Goal: Transaction & Acquisition: Purchase product/service

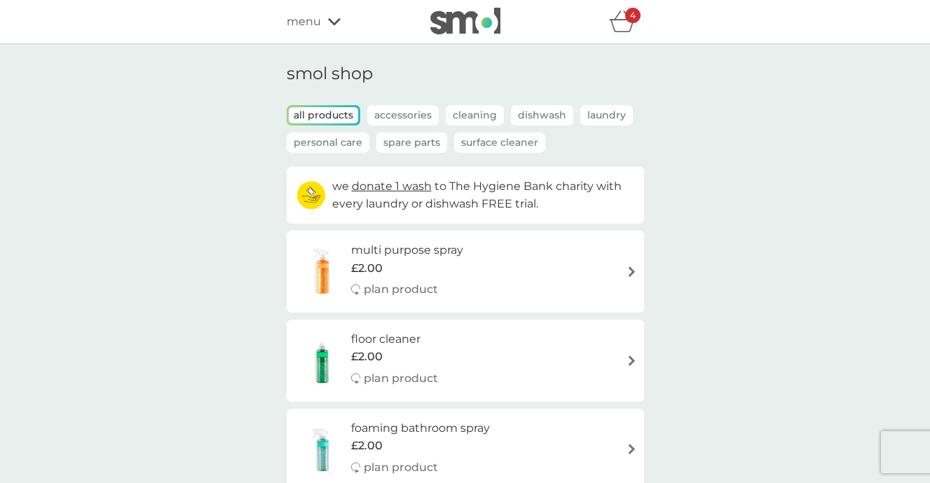
click at [625, 25] on icon "basket" at bounding box center [622, 22] width 27 height 22
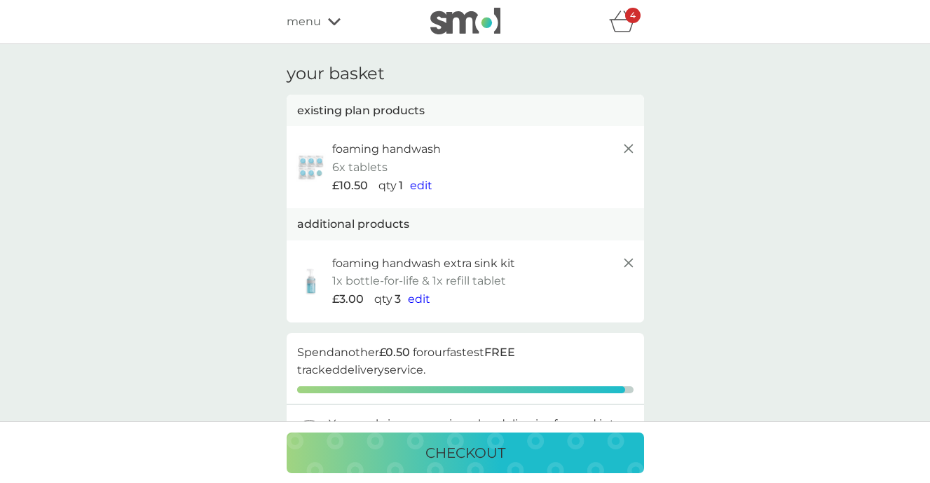
click at [621, 28] on icon "basket" at bounding box center [622, 22] width 27 height 22
click at [334, 17] on div "menu" at bounding box center [346, 22] width 119 height 18
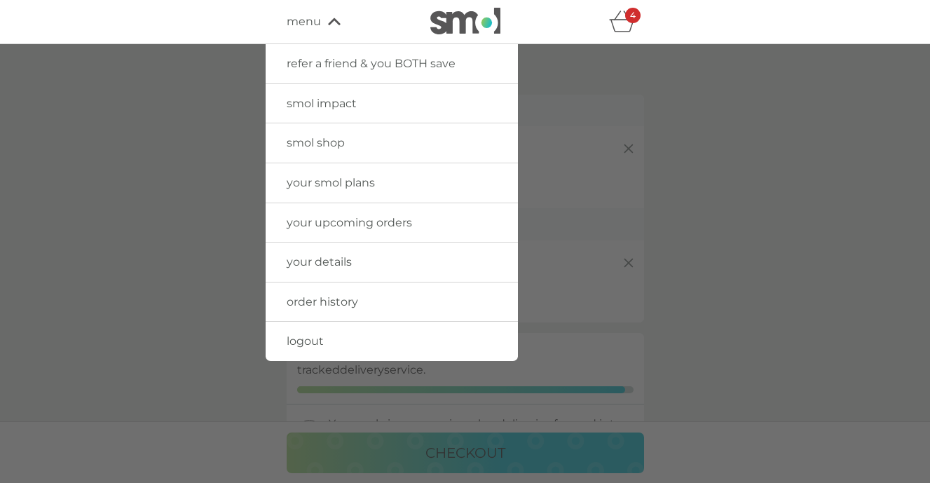
click at [317, 139] on span "smol shop" at bounding box center [316, 142] width 58 height 13
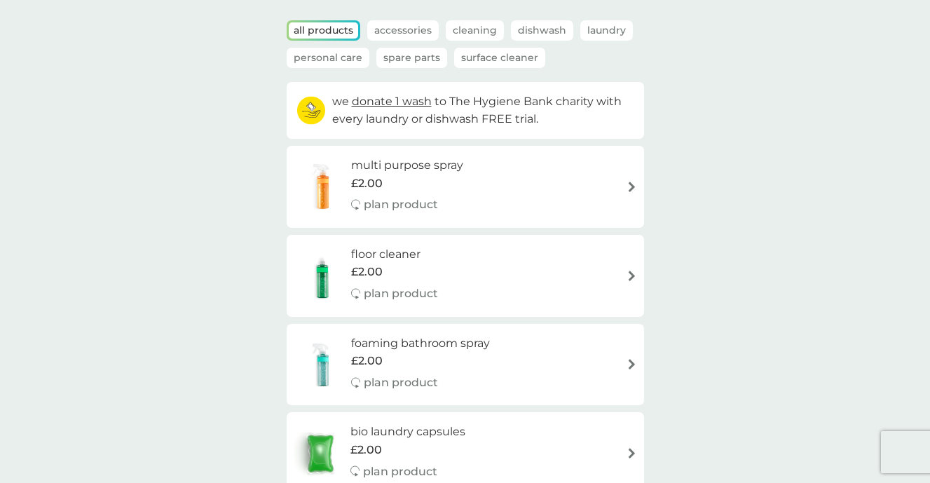
scroll to position [99, 0]
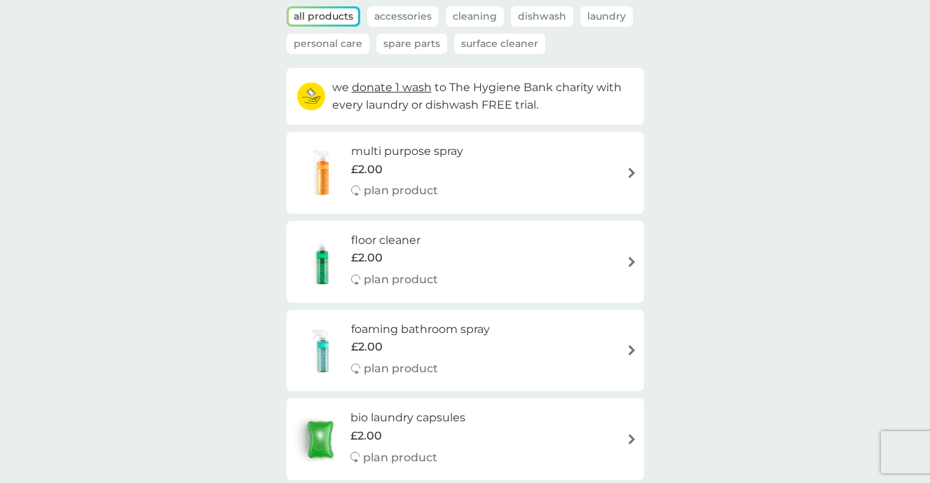
click at [631, 261] on img at bounding box center [631, 261] width 11 height 11
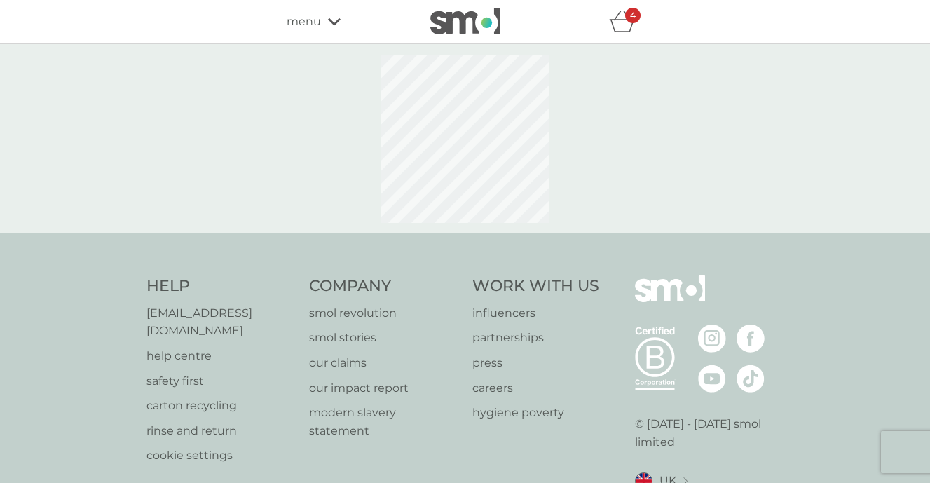
select select "84"
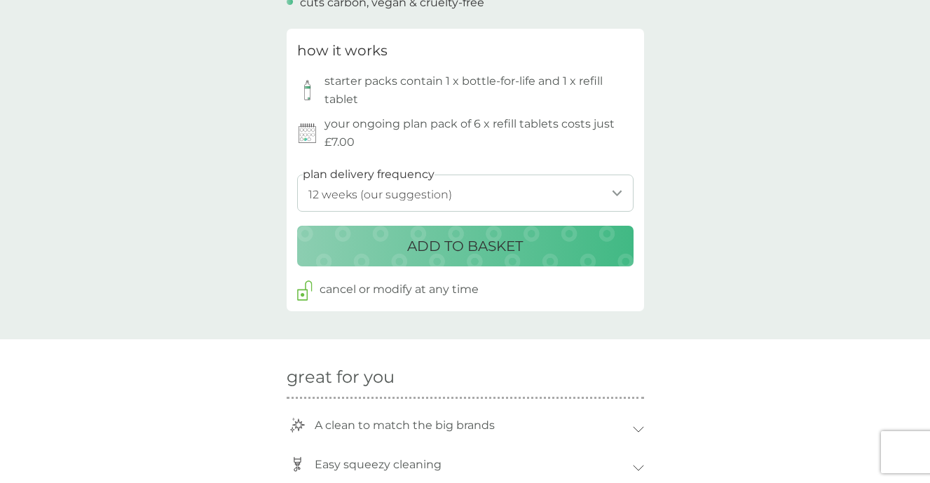
scroll to position [663, 0]
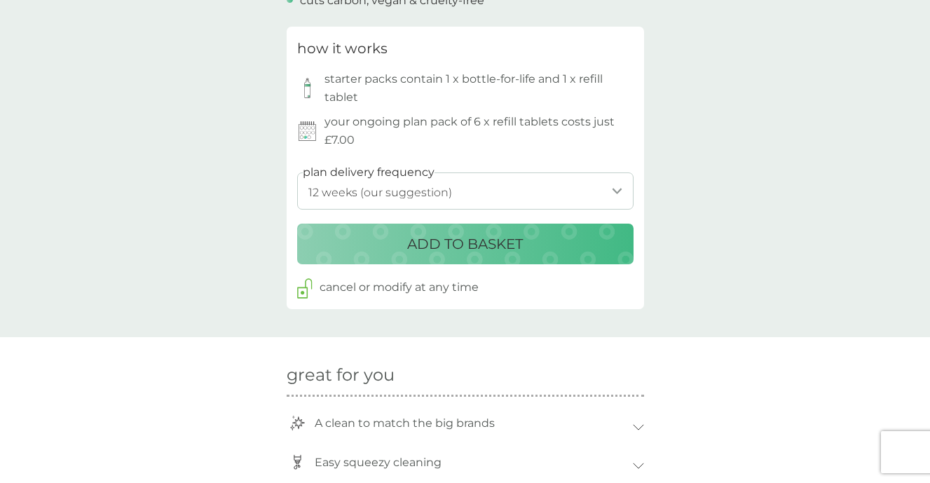
click at [409, 245] on p "ADD TO BASKET" at bounding box center [465, 244] width 116 height 22
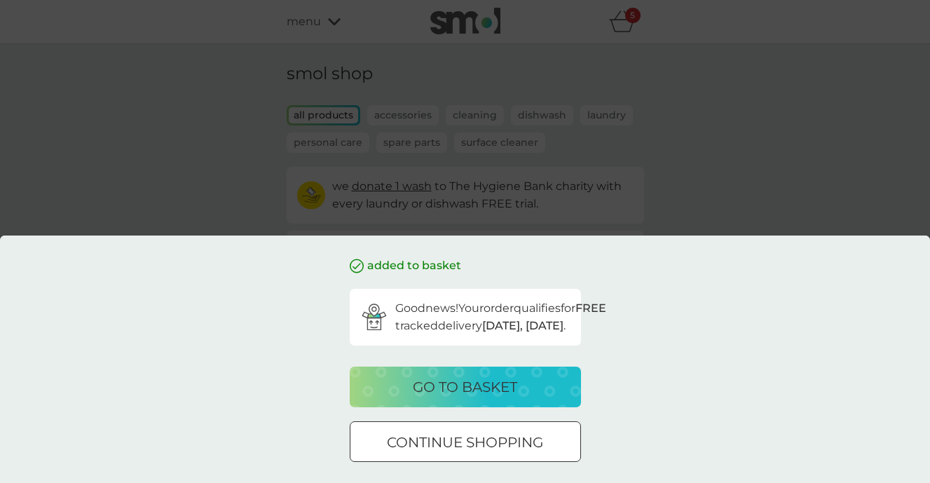
click at [450, 378] on p "go to basket" at bounding box center [465, 386] width 104 height 22
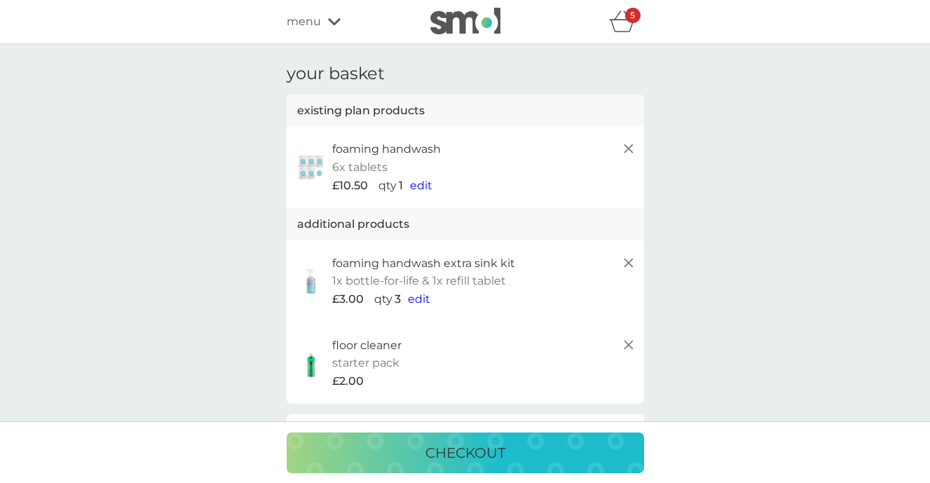
click at [472, 448] on p "checkout" at bounding box center [465, 452] width 80 height 22
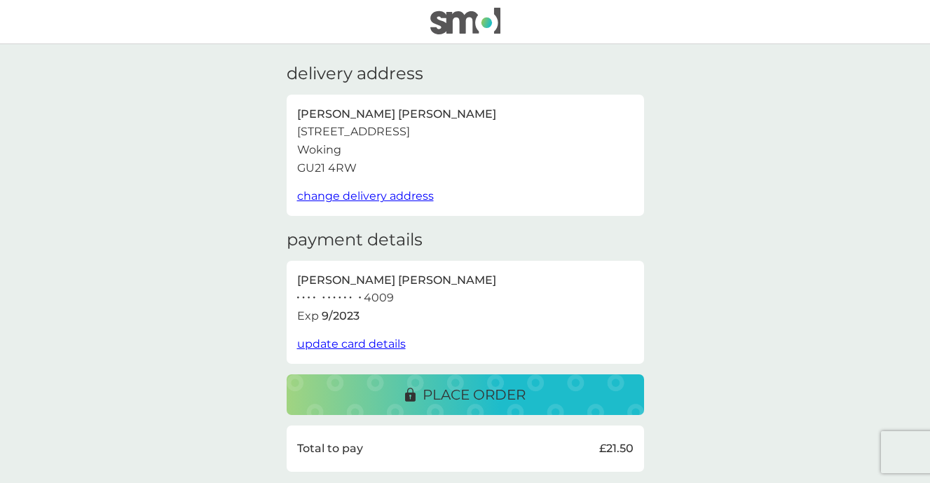
click at [476, 398] on p "place order" at bounding box center [473, 394] width 103 height 22
